Goal: Find specific page/section: Find specific page/section

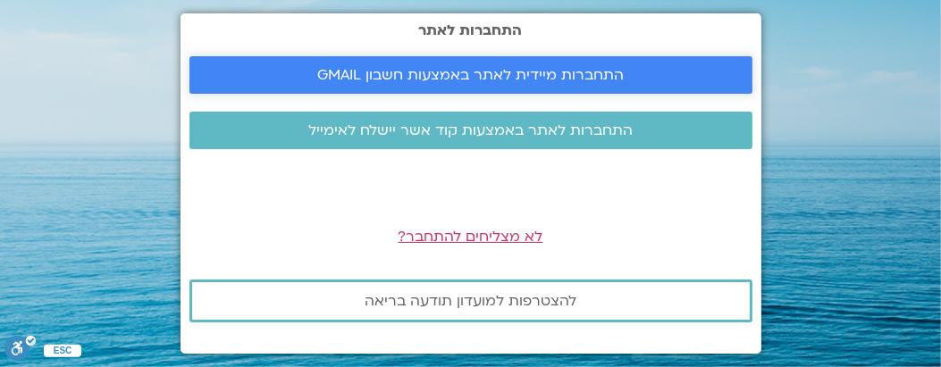
click at [353, 71] on span "התחברות מיידית לאתר באמצעות חשבון GMAIL" at bounding box center [470, 75] width 307 height 16
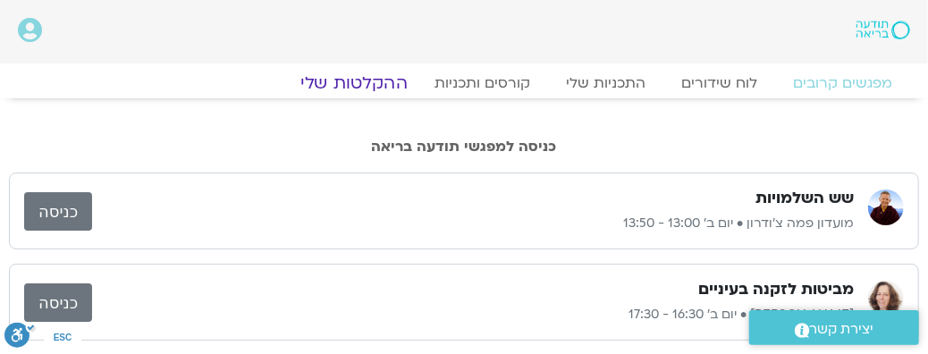
click at [361, 81] on link "ההקלטות שלי" at bounding box center [354, 82] width 150 height 21
